Goal: Information Seeking & Learning: Learn about a topic

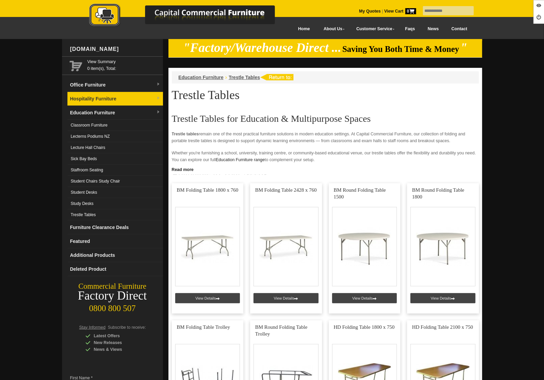
click at [107, 96] on link "Hospitality Furniture" at bounding box center [115, 99] width 96 height 14
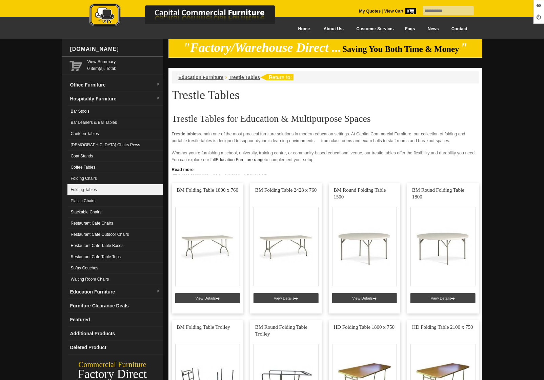
click at [100, 185] on link "Folding Tables" at bounding box center [115, 189] width 96 height 11
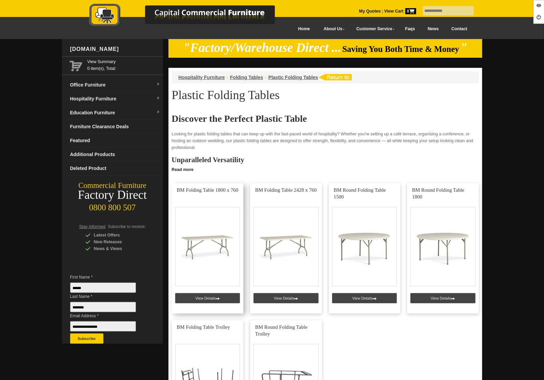
click at [195, 300] on link at bounding box center [208, 248] width 72 height 130
click at [284, 298] on link at bounding box center [286, 248] width 72 height 130
click at [364, 298] on link at bounding box center [365, 248] width 72 height 130
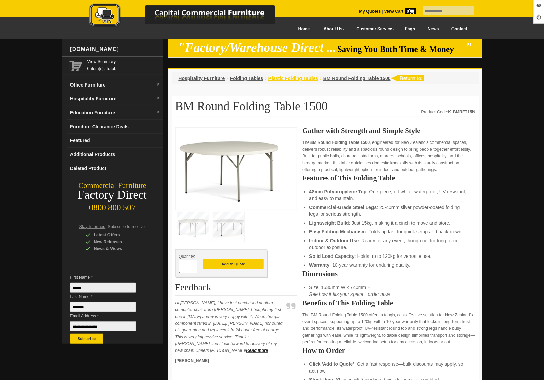
click at [291, 78] on span "Plastic Folding Tables" at bounding box center [293, 78] width 50 height 5
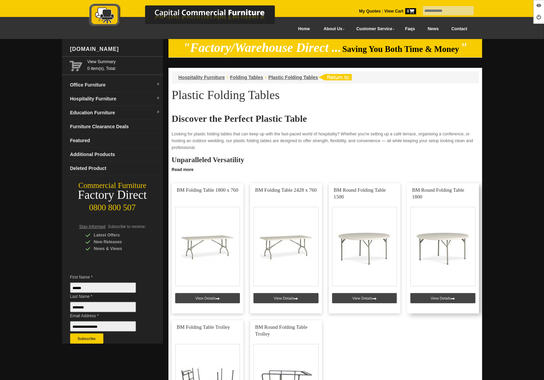
click at [434, 298] on link at bounding box center [443, 248] width 72 height 130
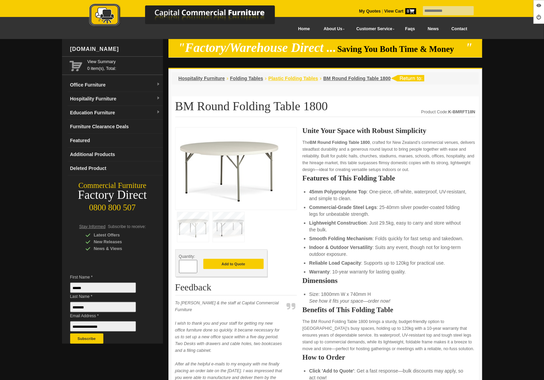
click at [281, 79] on span "Plastic Folding Tables" at bounding box center [293, 78] width 50 height 5
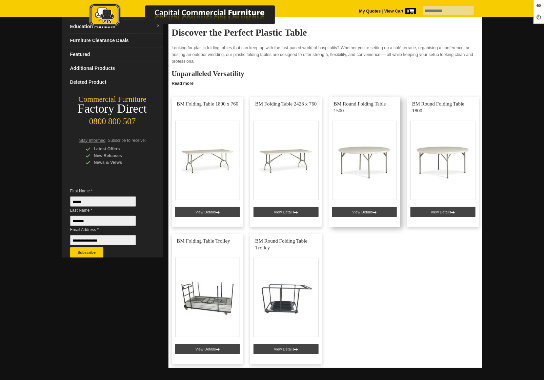
scroll to position [116, 0]
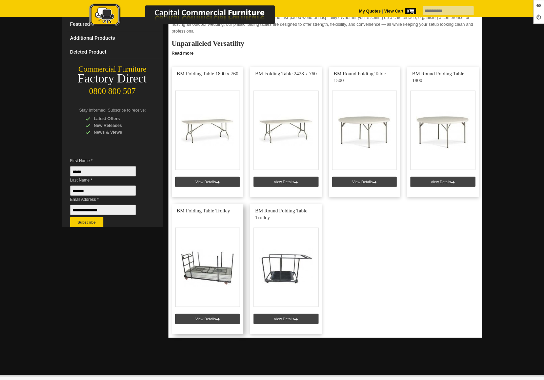
click at [208, 318] on link at bounding box center [208, 269] width 72 height 130
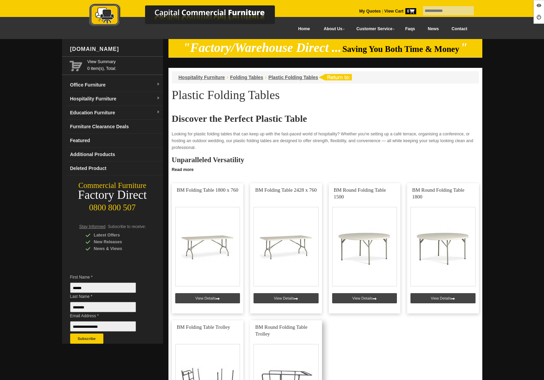
scroll to position [116, 0]
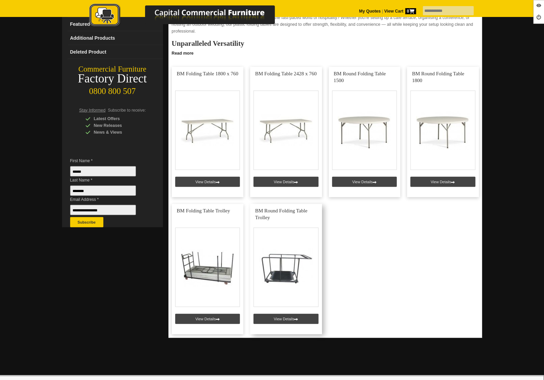
click at [272, 319] on link at bounding box center [286, 269] width 72 height 130
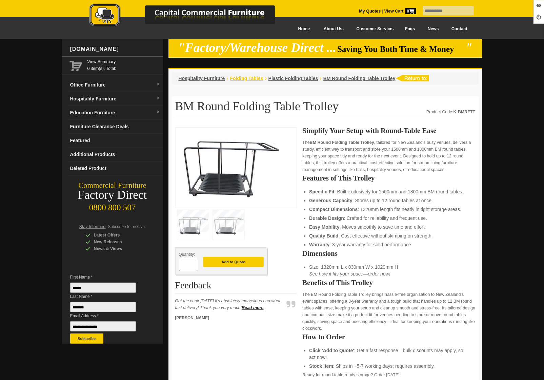
click at [247, 79] on span "Folding Tables" at bounding box center [246, 78] width 33 height 5
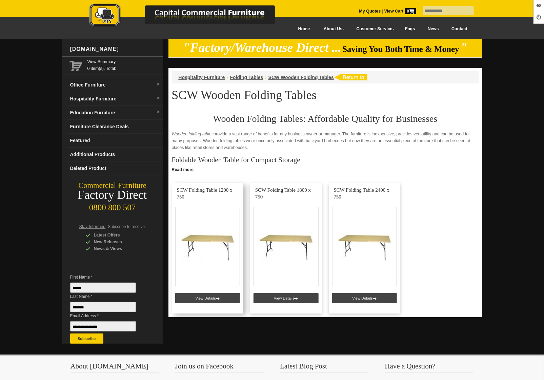
click at [202, 300] on link at bounding box center [208, 248] width 72 height 130
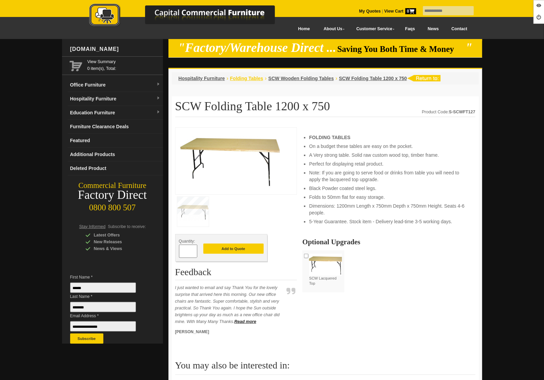
click at [245, 79] on span "Folding Tables" at bounding box center [246, 78] width 33 height 5
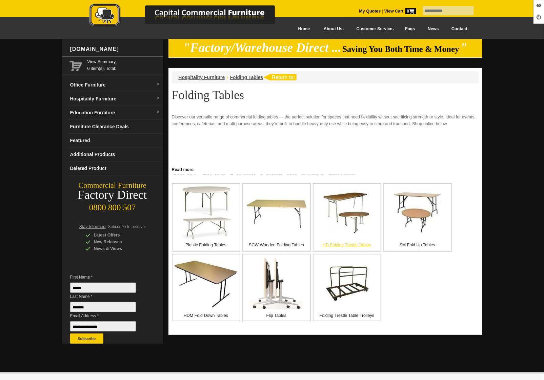
click at [342, 225] on img at bounding box center [346, 212] width 47 height 47
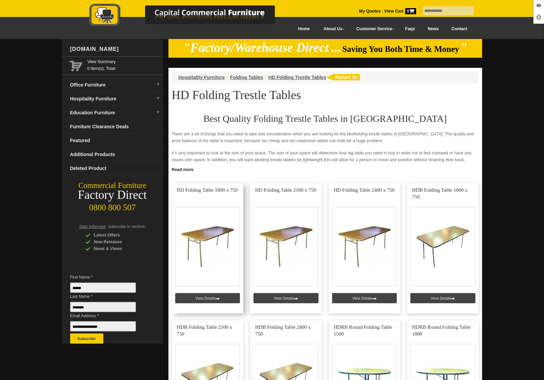
click at [208, 299] on link at bounding box center [208, 248] width 72 height 130
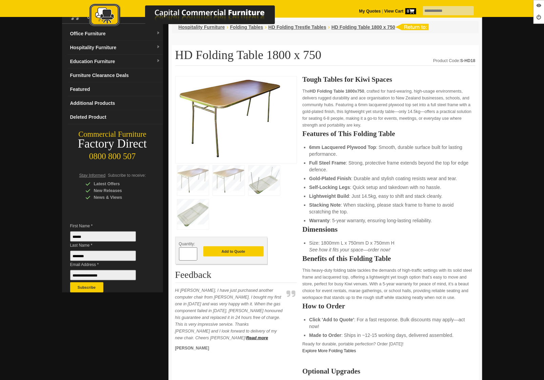
scroll to position [51, 0]
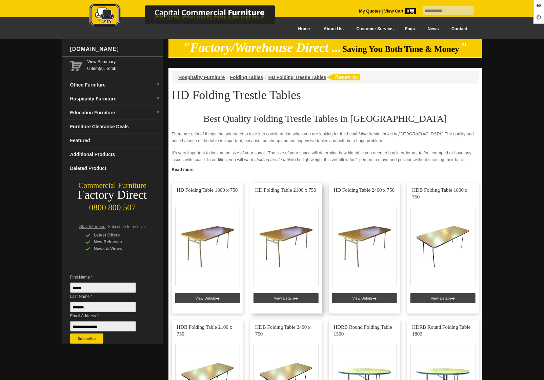
click at [278, 296] on link at bounding box center [286, 248] width 72 height 130
click at [361, 297] on link at bounding box center [365, 248] width 72 height 130
click at [441, 295] on link at bounding box center [443, 248] width 72 height 130
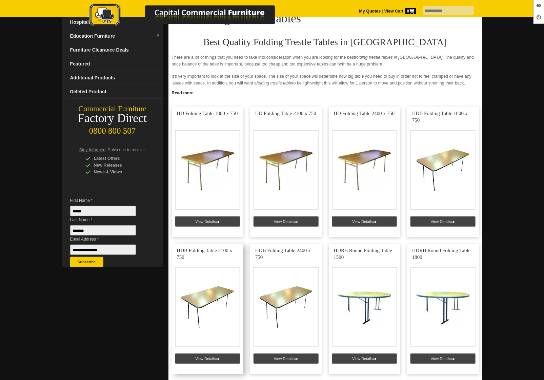
scroll to position [175, 0]
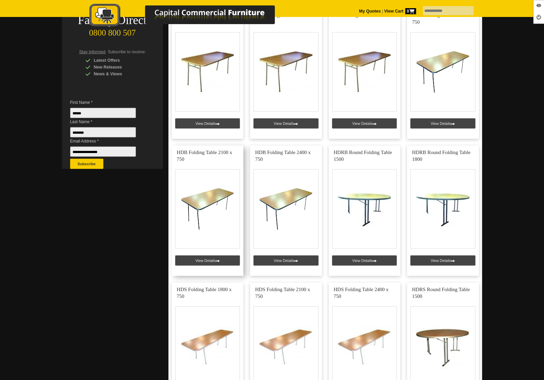
click at [203, 259] on link at bounding box center [208, 210] width 72 height 130
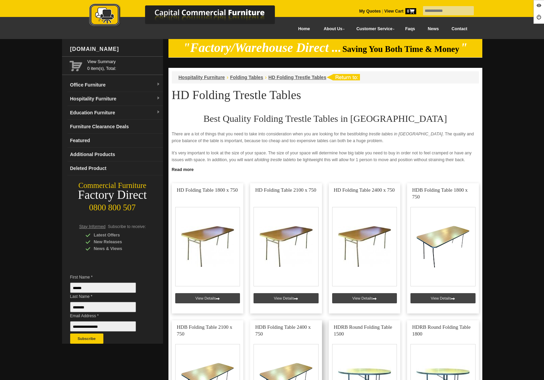
scroll to position [175, 0]
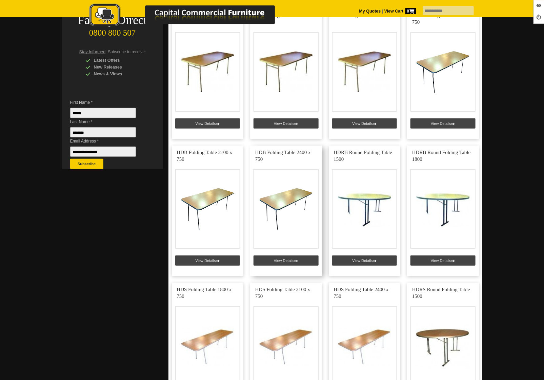
click at [284, 257] on link at bounding box center [286, 210] width 72 height 130
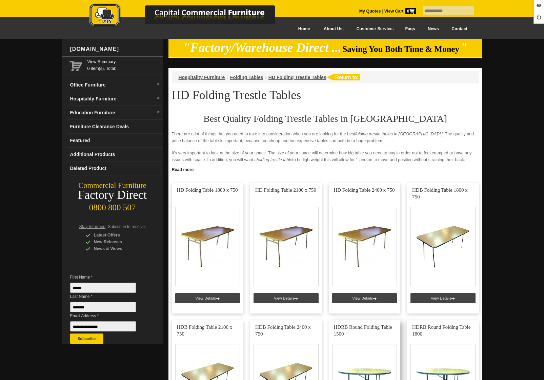
scroll to position [175, 0]
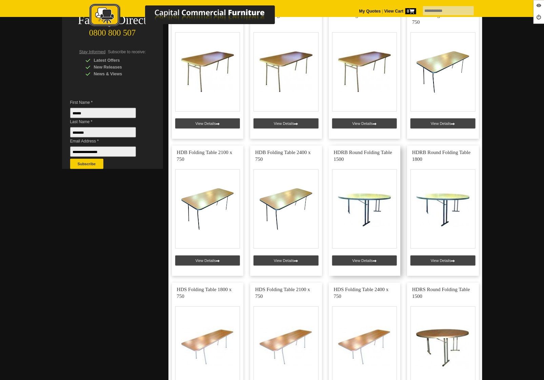
click at [374, 258] on link at bounding box center [365, 210] width 72 height 130
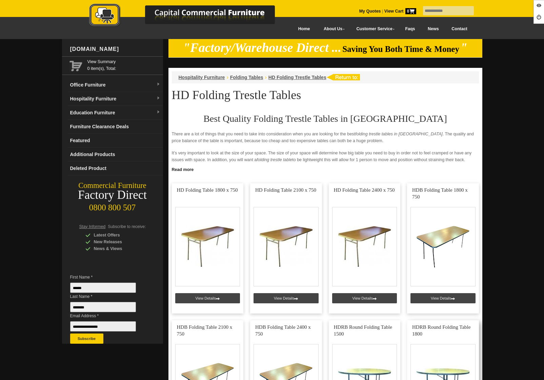
scroll to position [175, 0]
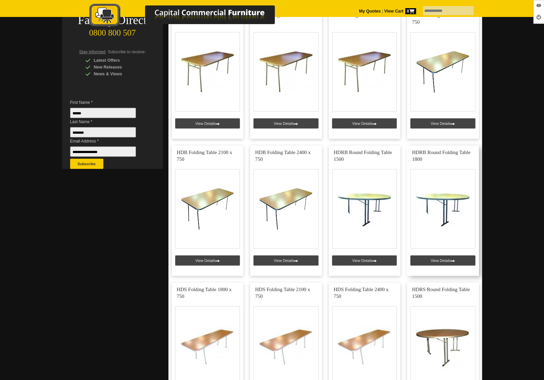
click at [439, 261] on link at bounding box center [443, 210] width 72 height 130
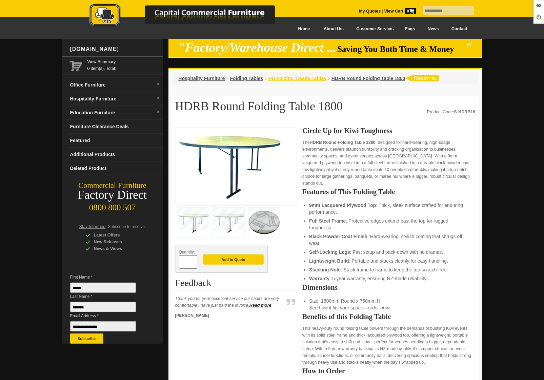
click at [287, 76] on span "HD Folding Trestle Tables" at bounding box center [297, 78] width 58 height 5
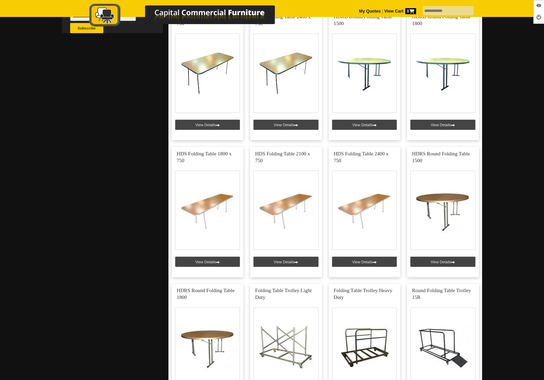
scroll to position [327, 0]
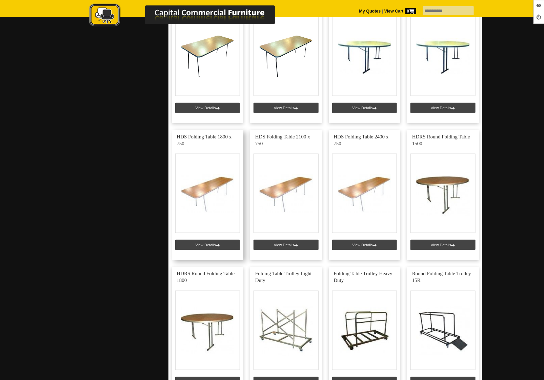
click at [218, 243] on link at bounding box center [208, 195] width 72 height 130
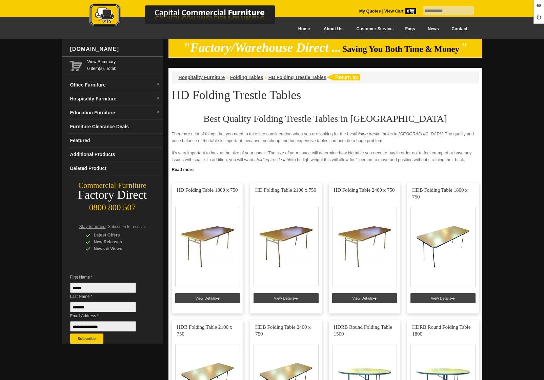
scroll to position [327, 0]
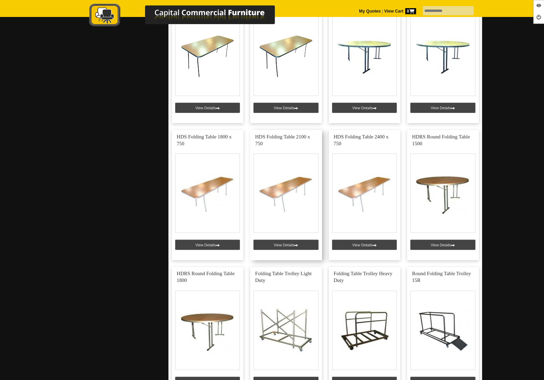
click at [281, 242] on link at bounding box center [286, 195] width 72 height 130
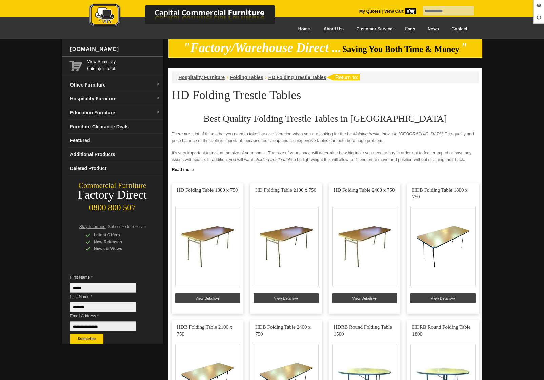
scroll to position [327, 0]
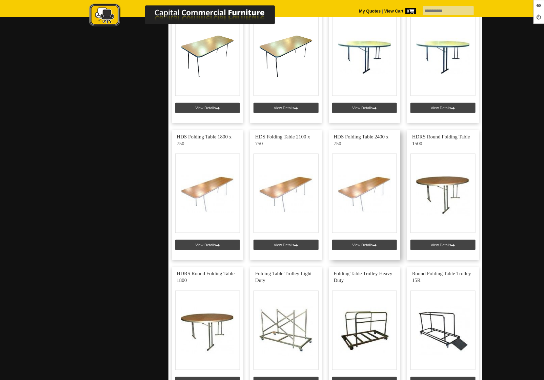
click at [367, 244] on link at bounding box center [365, 195] width 72 height 130
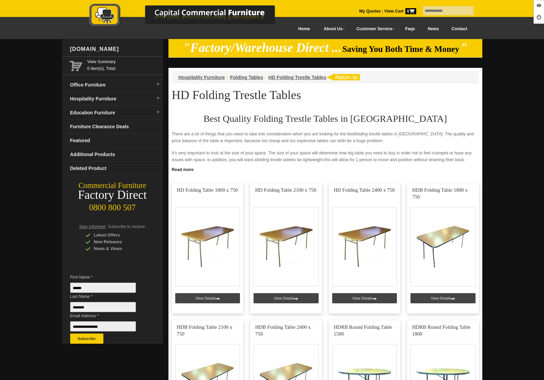
scroll to position [327, 0]
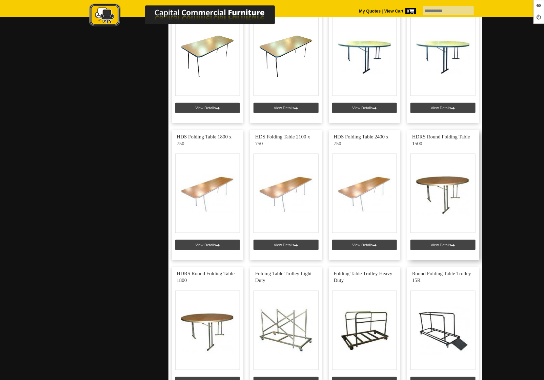
click at [440, 244] on link at bounding box center [443, 195] width 72 height 130
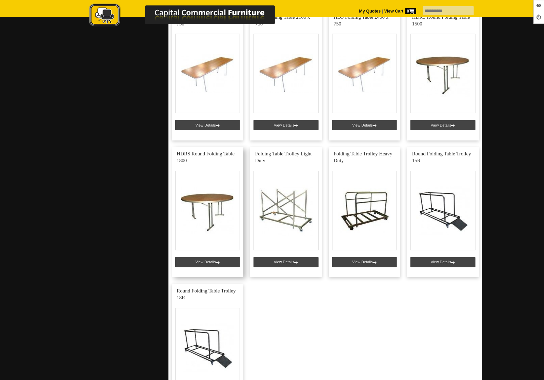
click at [218, 266] on link at bounding box center [208, 212] width 72 height 130
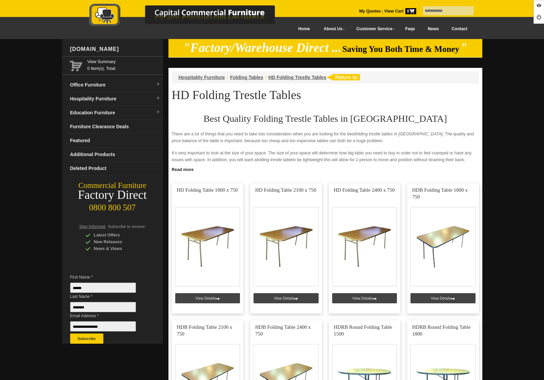
scroll to position [447, 0]
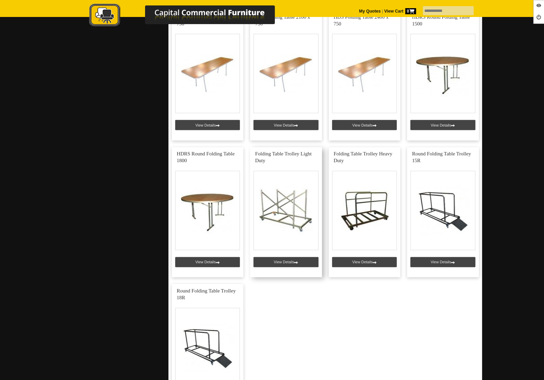
click at [275, 258] on link at bounding box center [286, 212] width 72 height 130
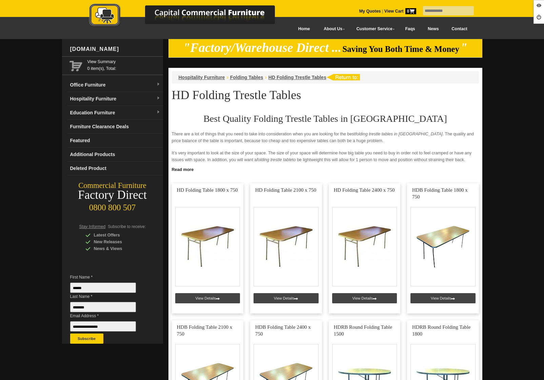
scroll to position [447, 0]
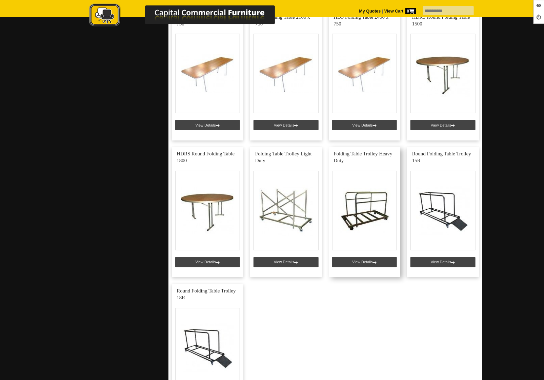
click at [370, 261] on link at bounding box center [365, 212] width 72 height 130
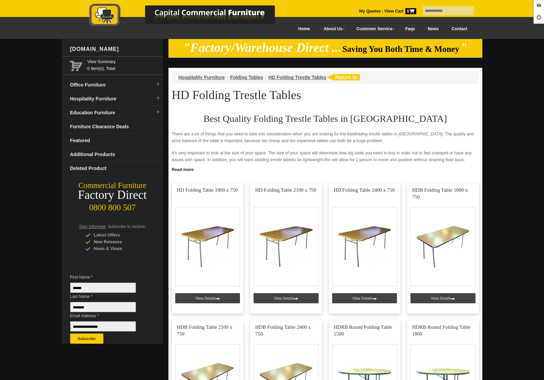
scroll to position [447, 0]
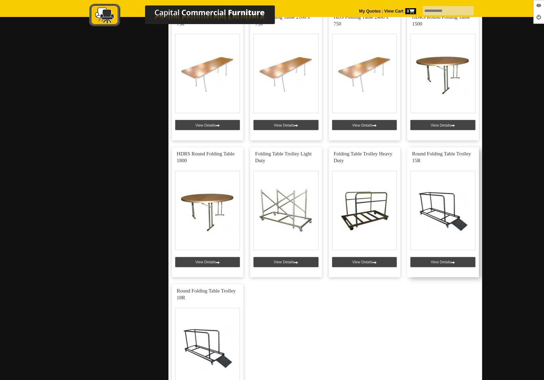
click at [431, 263] on link at bounding box center [443, 212] width 72 height 130
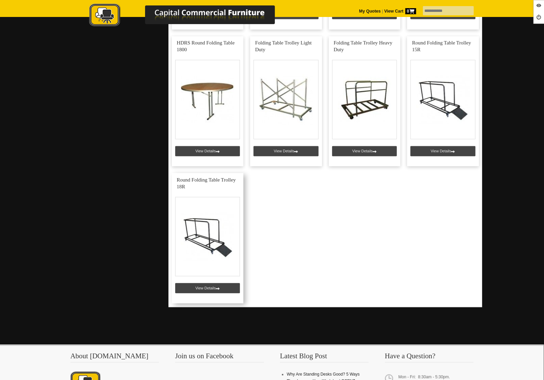
scroll to position [574, 0]
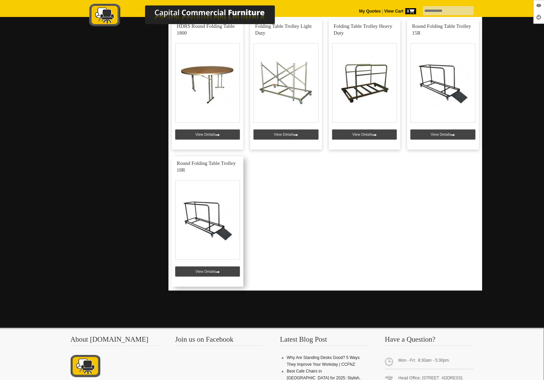
click at [199, 274] on link at bounding box center [208, 222] width 72 height 130
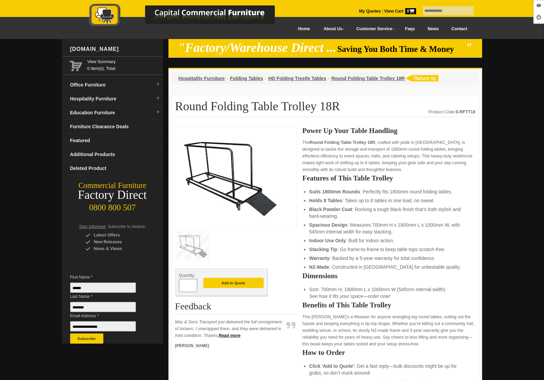
click at [435, 28] on link "News" at bounding box center [433, 28] width 24 height 15
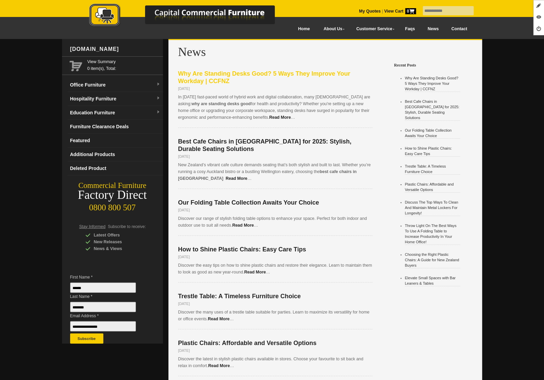
click at [203, 73] on span "Why Are Standing Desks Good? 5 Ways They Improve Your Workday | CCFNZ" at bounding box center [264, 77] width 172 height 14
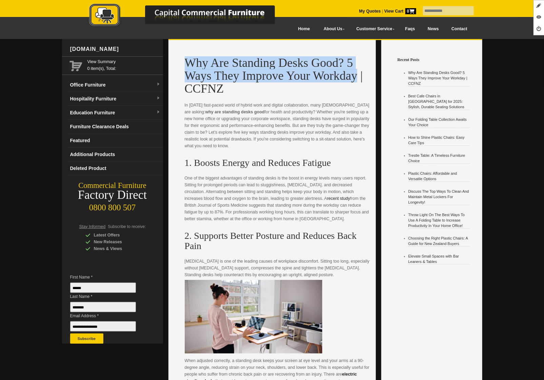
drag, startPoint x: 186, startPoint y: 61, endPoint x: 278, endPoint y: 74, distance: 92.4
click at [278, 74] on h1 "Why Are Standing Desks Good? 5 Ways They Improve Your Workday | CCFNZ" at bounding box center [278, 75] width 186 height 39
